Goal: Navigation & Orientation: Find specific page/section

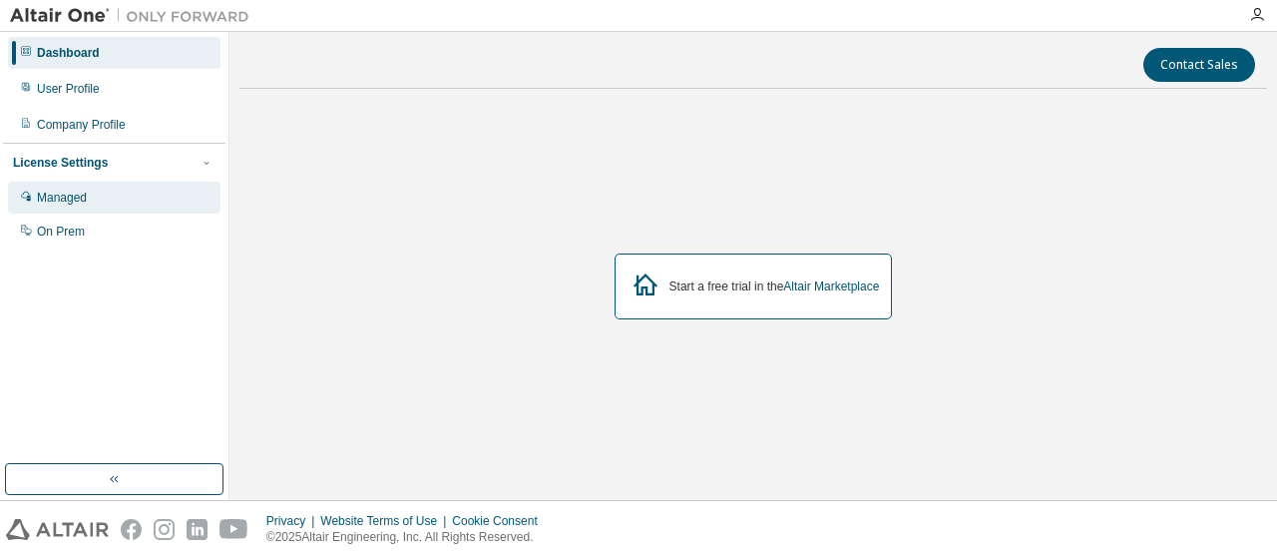
click at [87, 200] on div "Managed" at bounding box center [114, 198] width 213 height 32
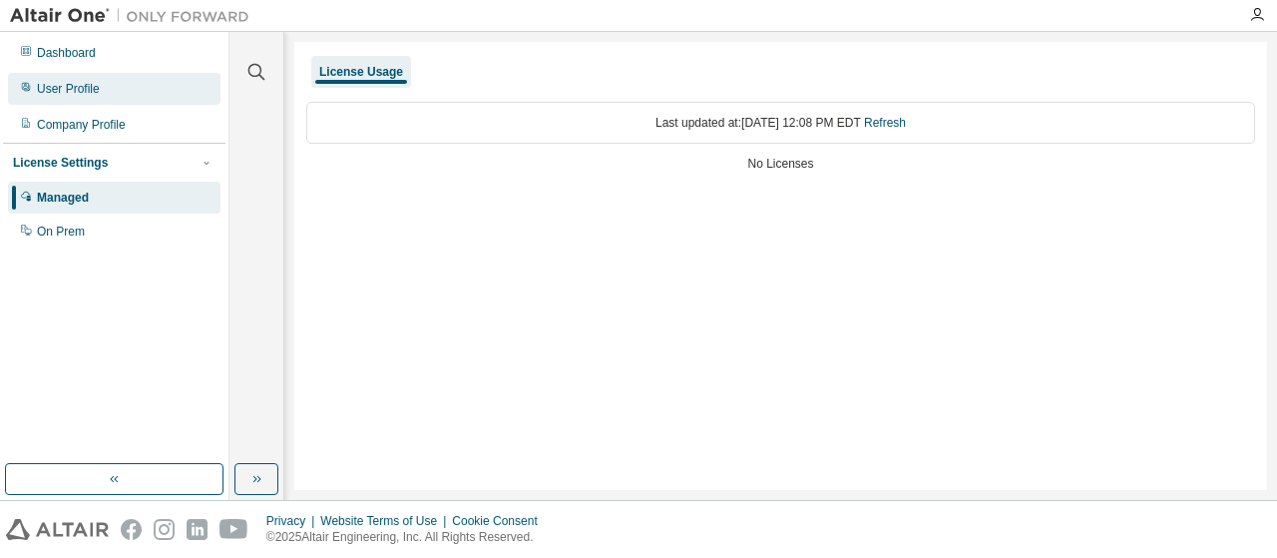
click at [104, 92] on div "User Profile" at bounding box center [114, 89] width 213 height 32
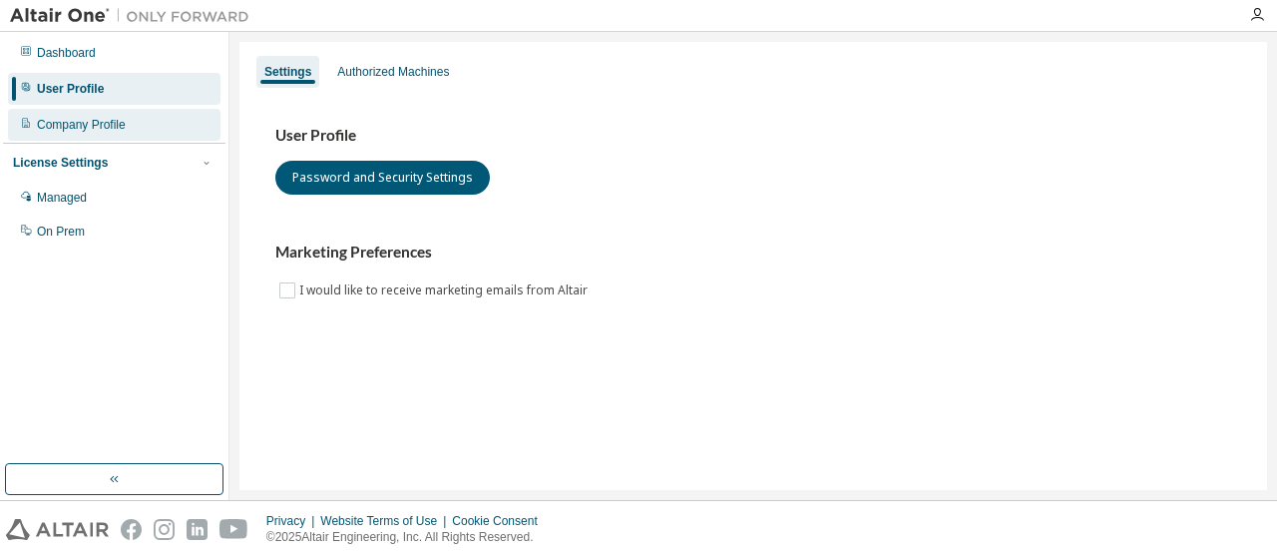
click at [104, 129] on div "Company Profile" at bounding box center [81, 125] width 89 height 16
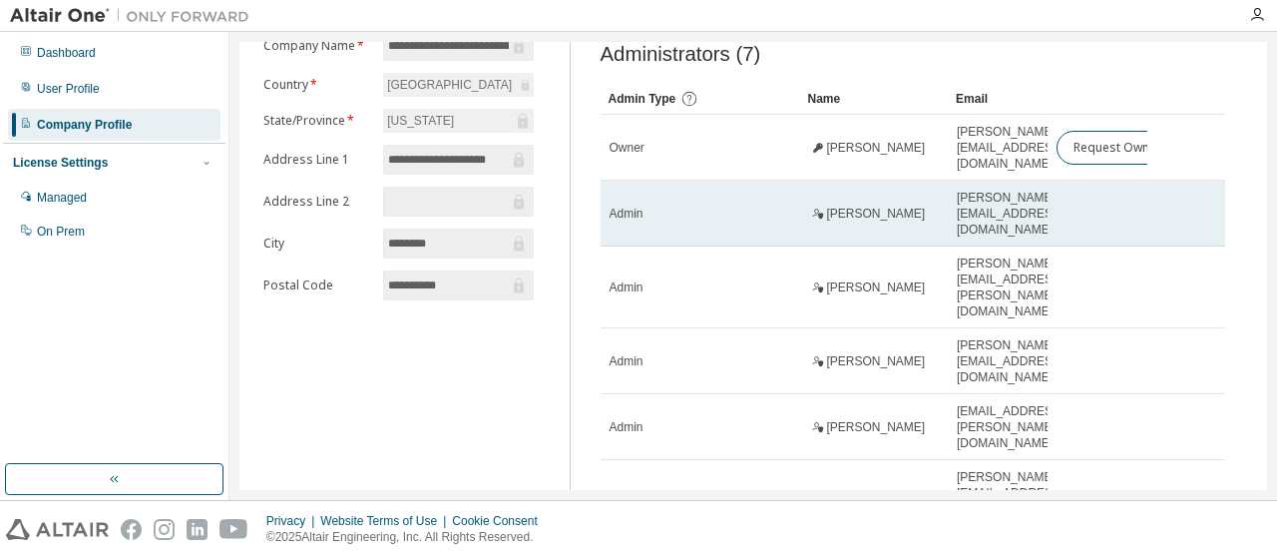
scroll to position [76, 0]
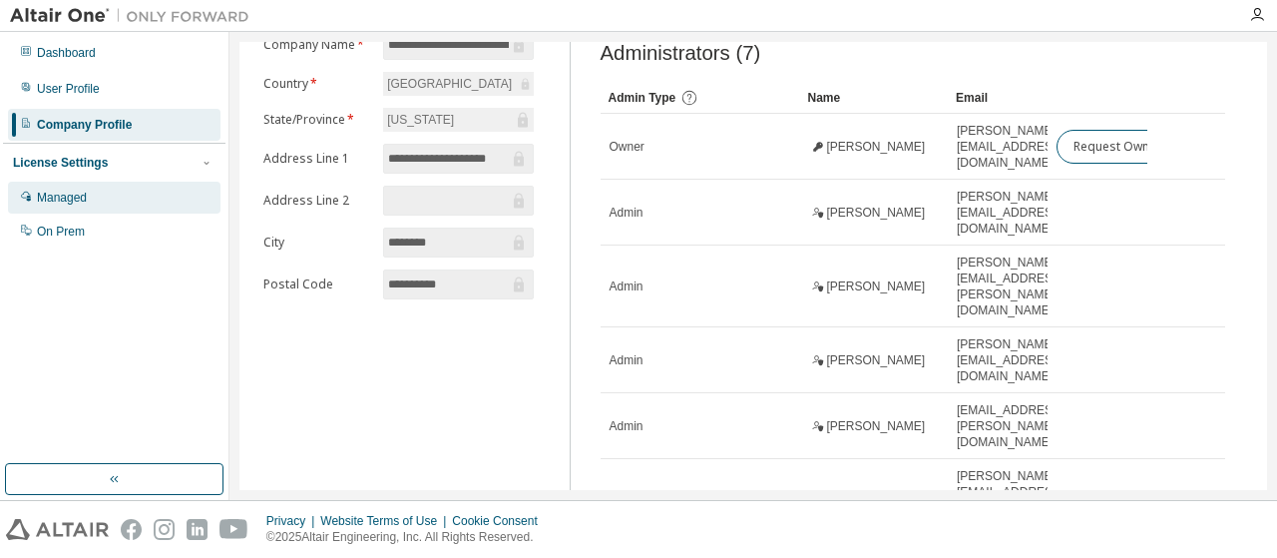
click at [100, 191] on div "Managed" at bounding box center [114, 198] width 213 height 32
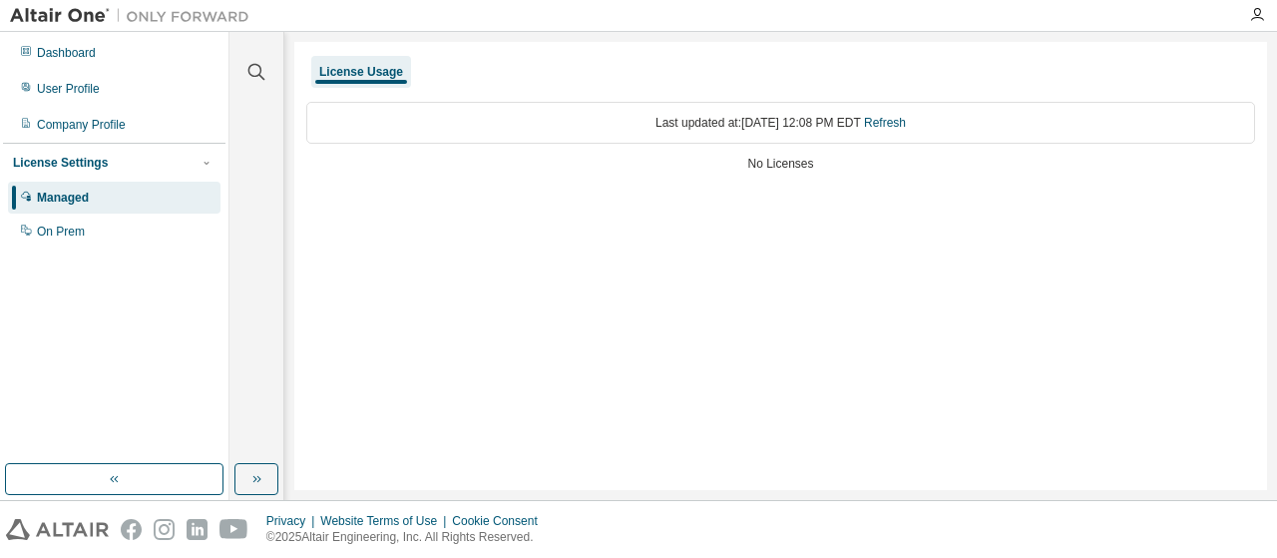
click at [766, 169] on div "No Licenses" at bounding box center [780, 164] width 949 height 16
click at [255, 472] on icon "button" at bounding box center [256, 479] width 16 height 16
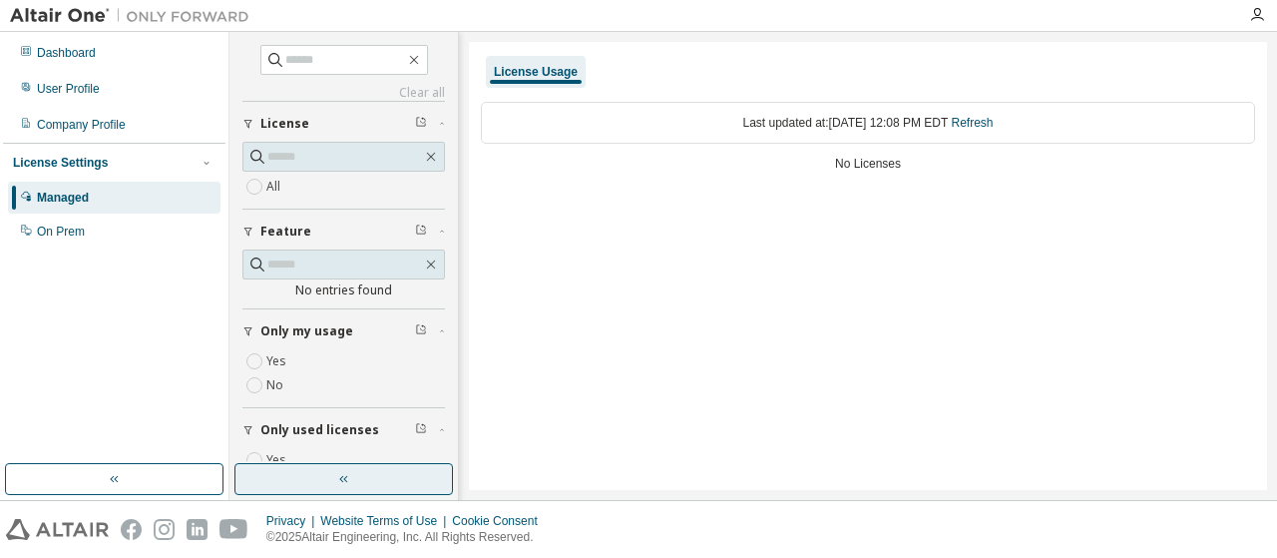
click at [336, 480] on icon "button" at bounding box center [344, 479] width 16 height 16
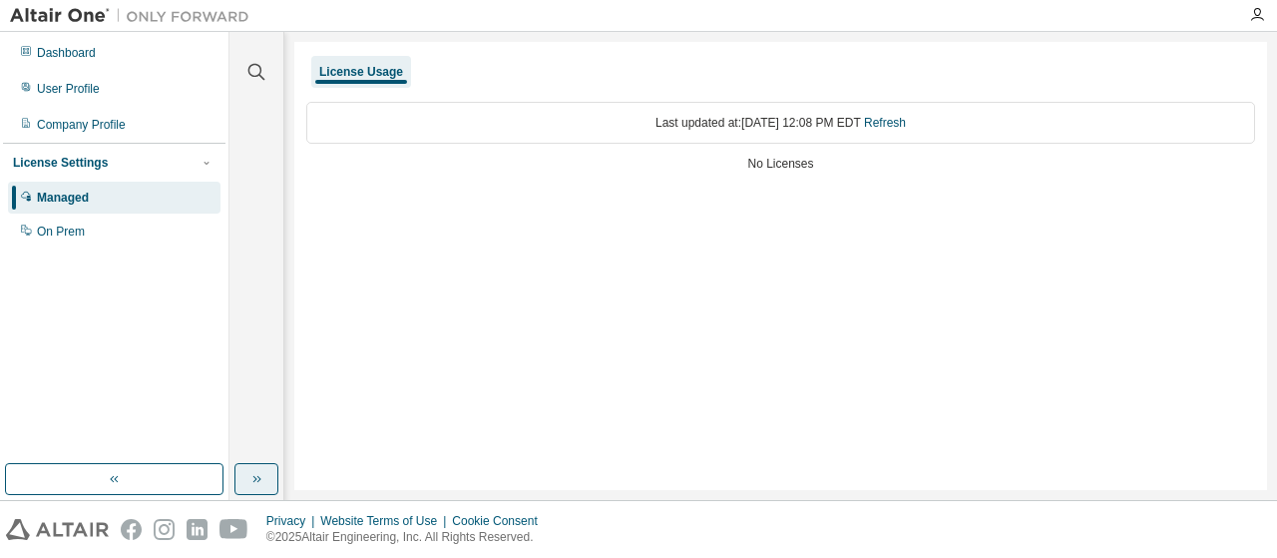
click at [369, 73] on div "License Usage" at bounding box center [361, 72] width 84 height 16
click at [210, 163] on icon "button" at bounding box center [207, 163] width 12 height 12
click at [209, 163] on icon "button" at bounding box center [206, 162] width 5 height 3
click at [148, 131] on div "Company Profile" at bounding box center [114, 125] width 213 height 32
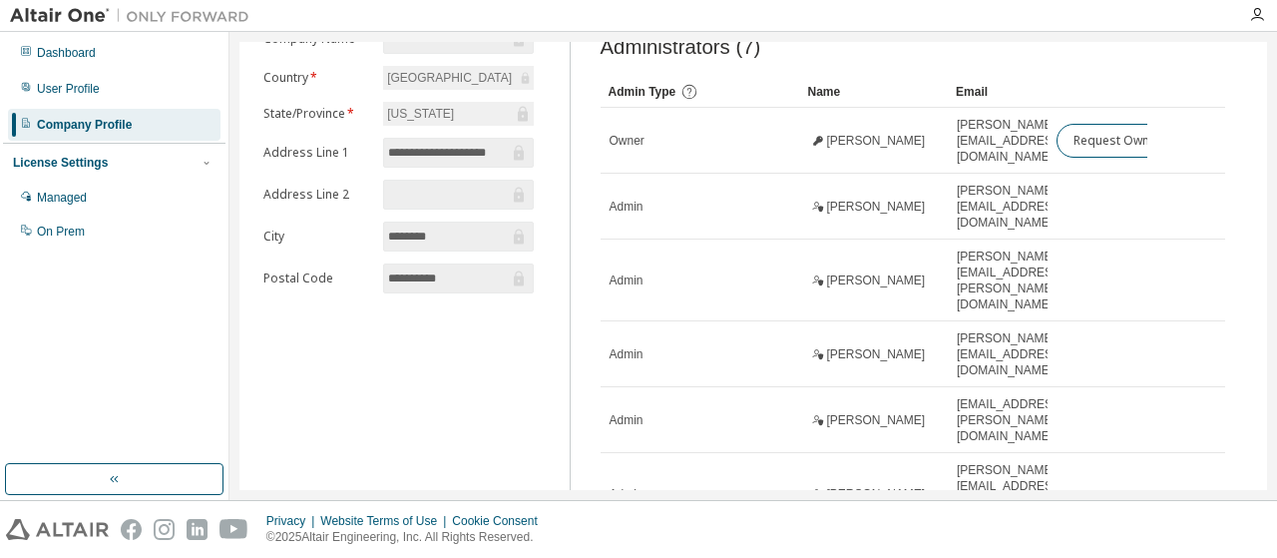
scroll to position [81, 0]
click at [87, 89] on div "User Profile" at bounding box center [68, 89] width 63 height 16
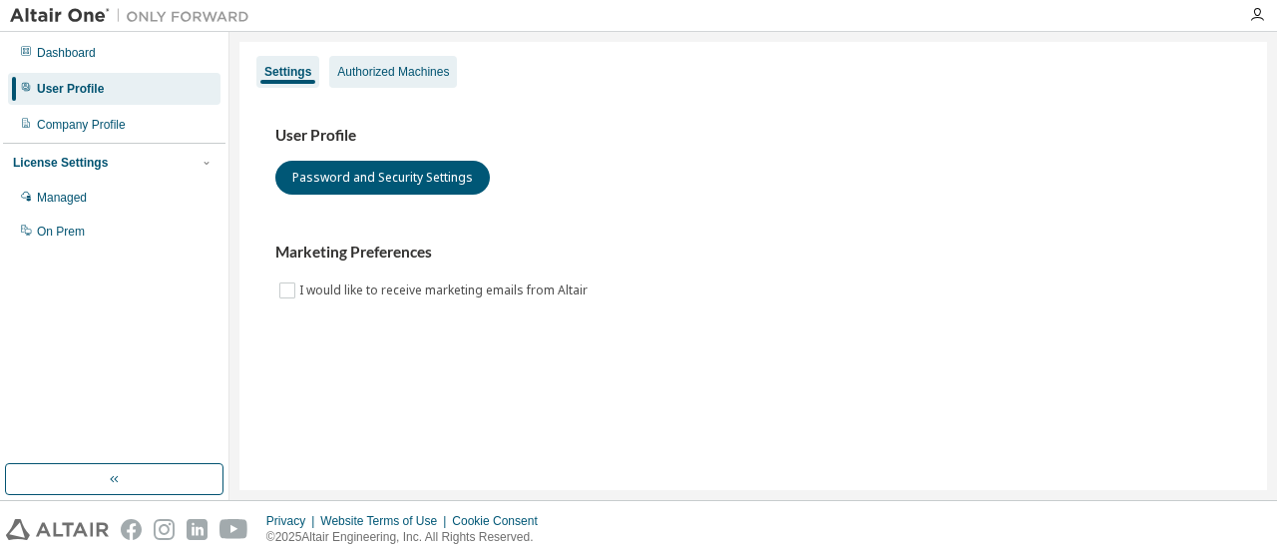
click at [389, 67] on div "Authorized Machines" at bounding box center [393, 72] width 112 height 16
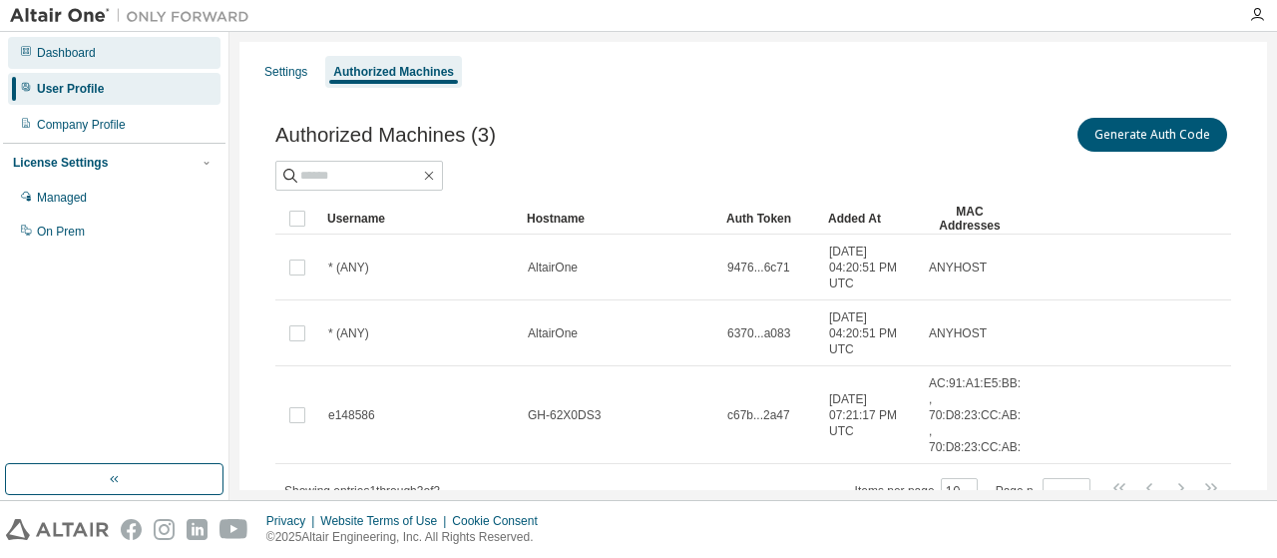
click at [132, 61] on div "Dashboard" at bounding box center [114, 53] width 213 height 32
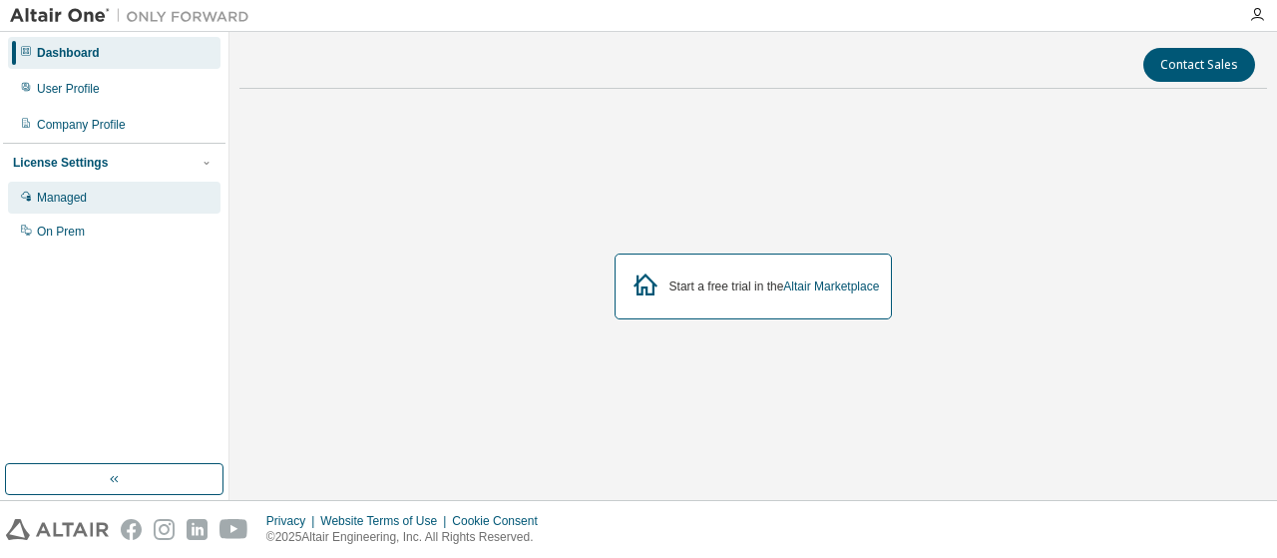
click at [120, 201] on div "Managed" at bounding box center [114, 198] width 213 height 32
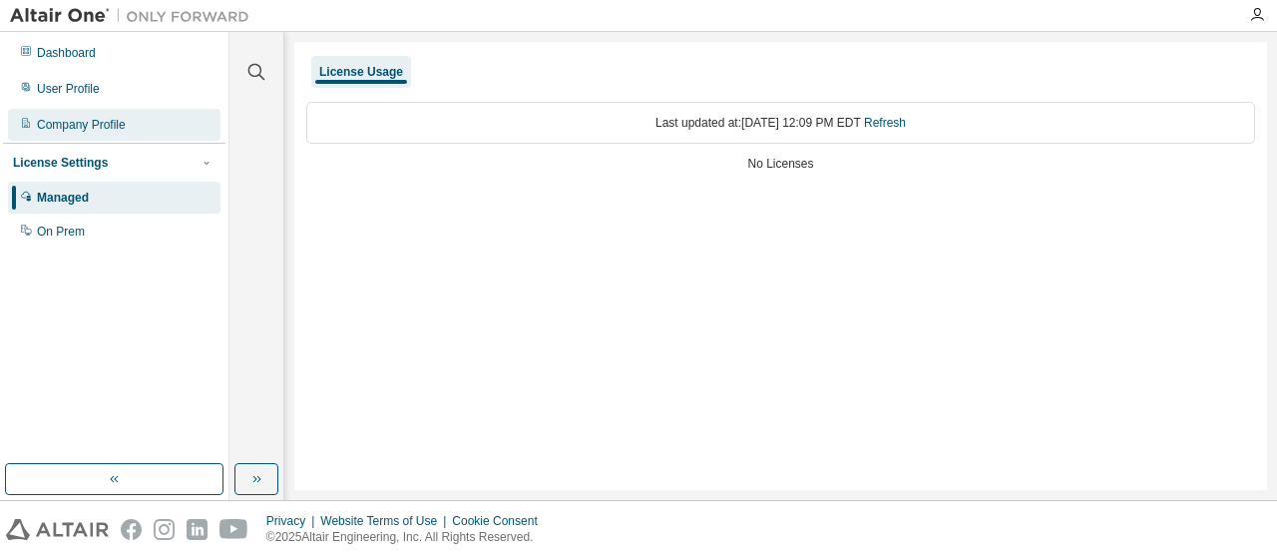
click at [110, 114] on div "Company Profile" at bounding box center [114, 125] width 213 height 32
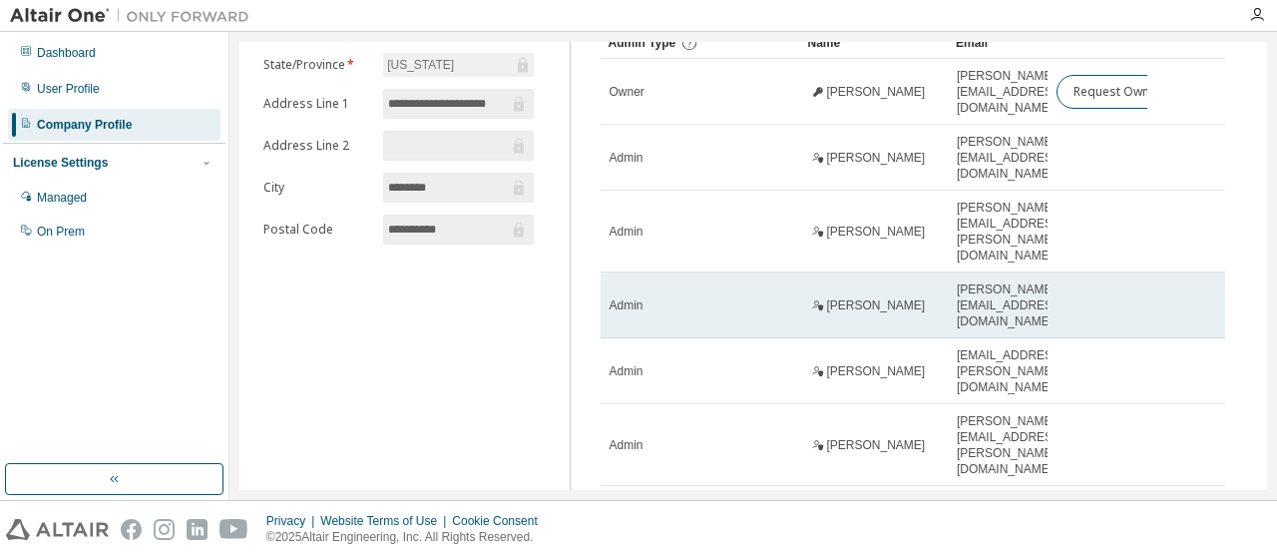
scroll to position [132, 0]
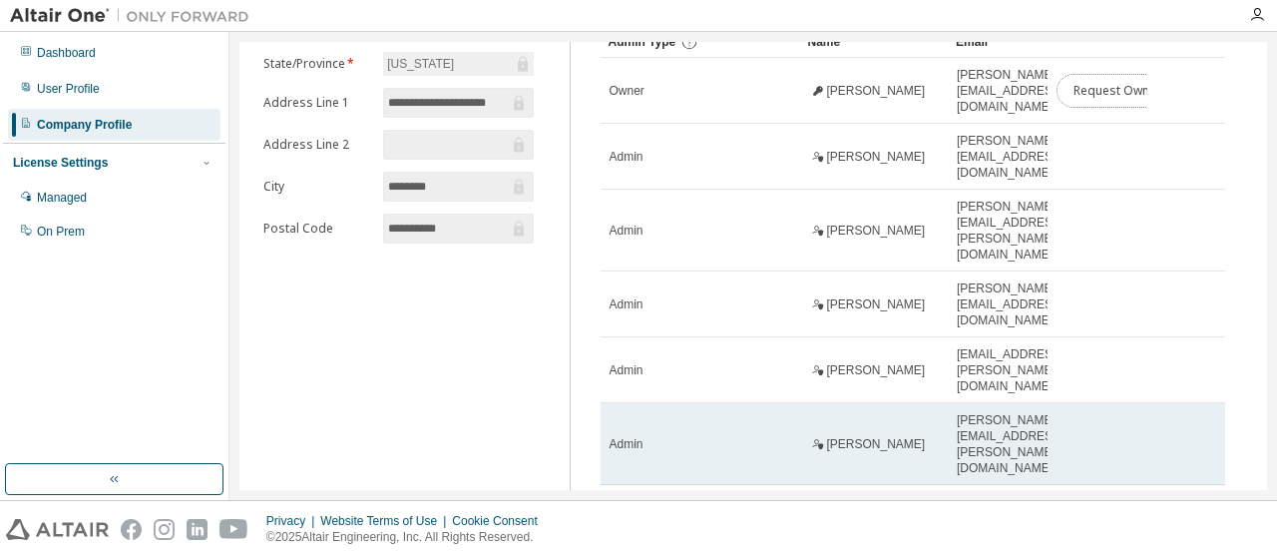
drag, startPoint x: 1076, startPoint y: 103, endPoint x: 1157, endPoint y: 323, distance: 234.8
click at [1157, 323] on tbody "Owner [PERSON_NAME] [PERSON_NAME][EMAIL_ADDRESS][DOMAIN_NAME] Request Owner Cha…" at bounding box center [914, 296] width 626 height 477
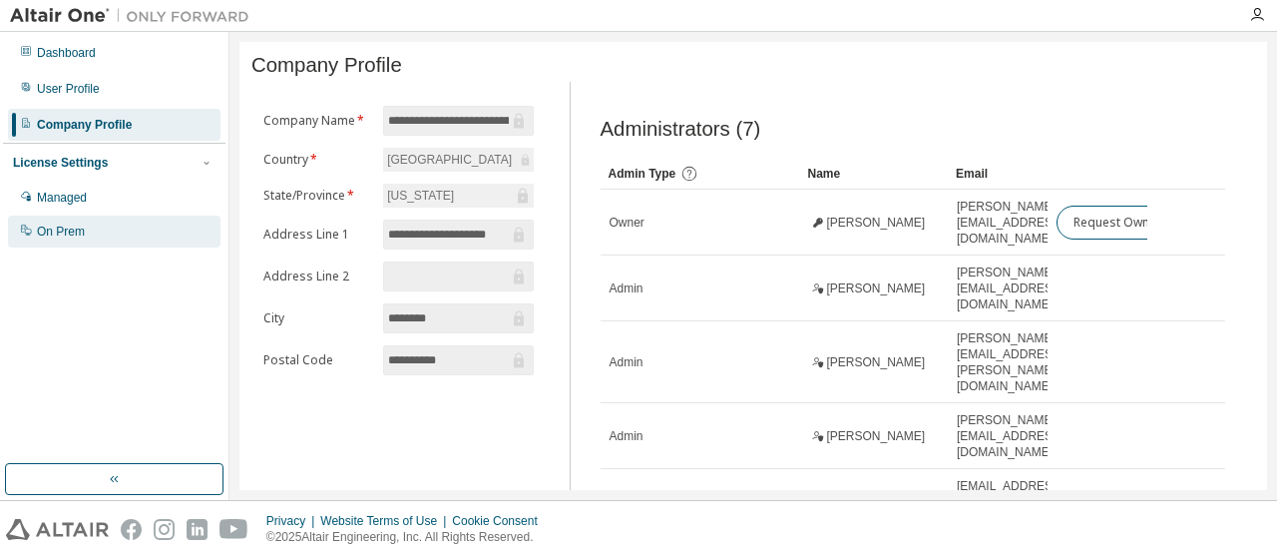
click at [80, 224] on div "On Prem" at bounding box center [61, 231] width 48 height 16
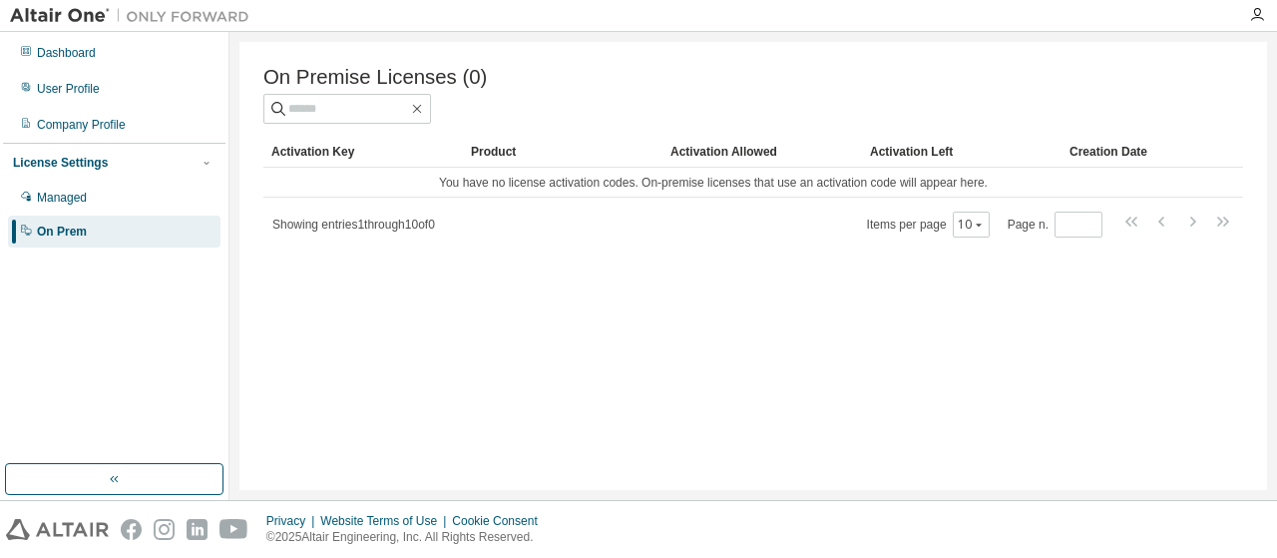
click at [708, 264] on div "On Premise Licenses (0) Clear Load Save Save As Field Operator Value Select fil…" at bounding box center [753, 266] width 1028 height 448
